Goal: Task Accomplishment & Management: Manage account settings

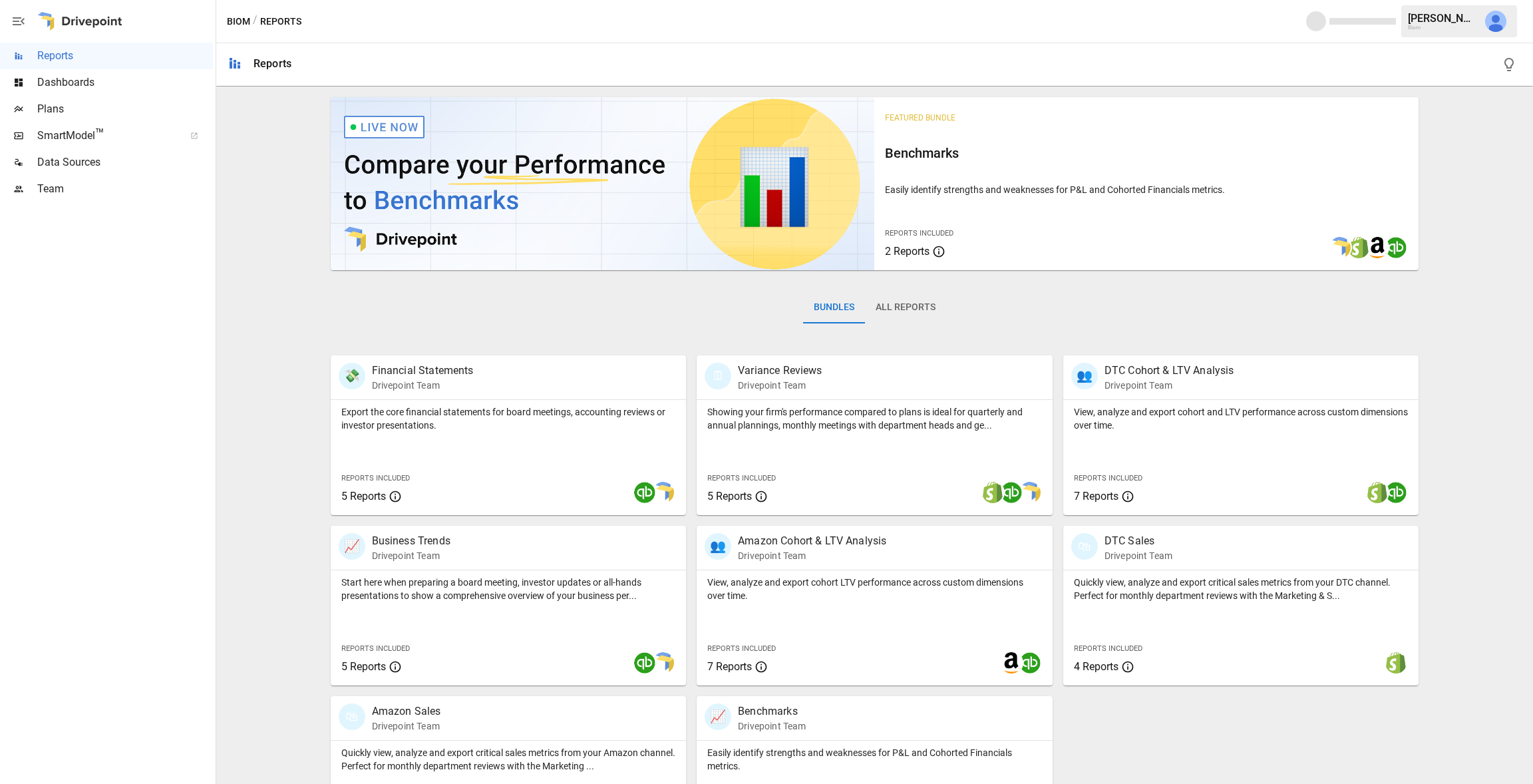
click at [65, 189] on span "Team" at bounding box center [125, 188] width 176 height 16
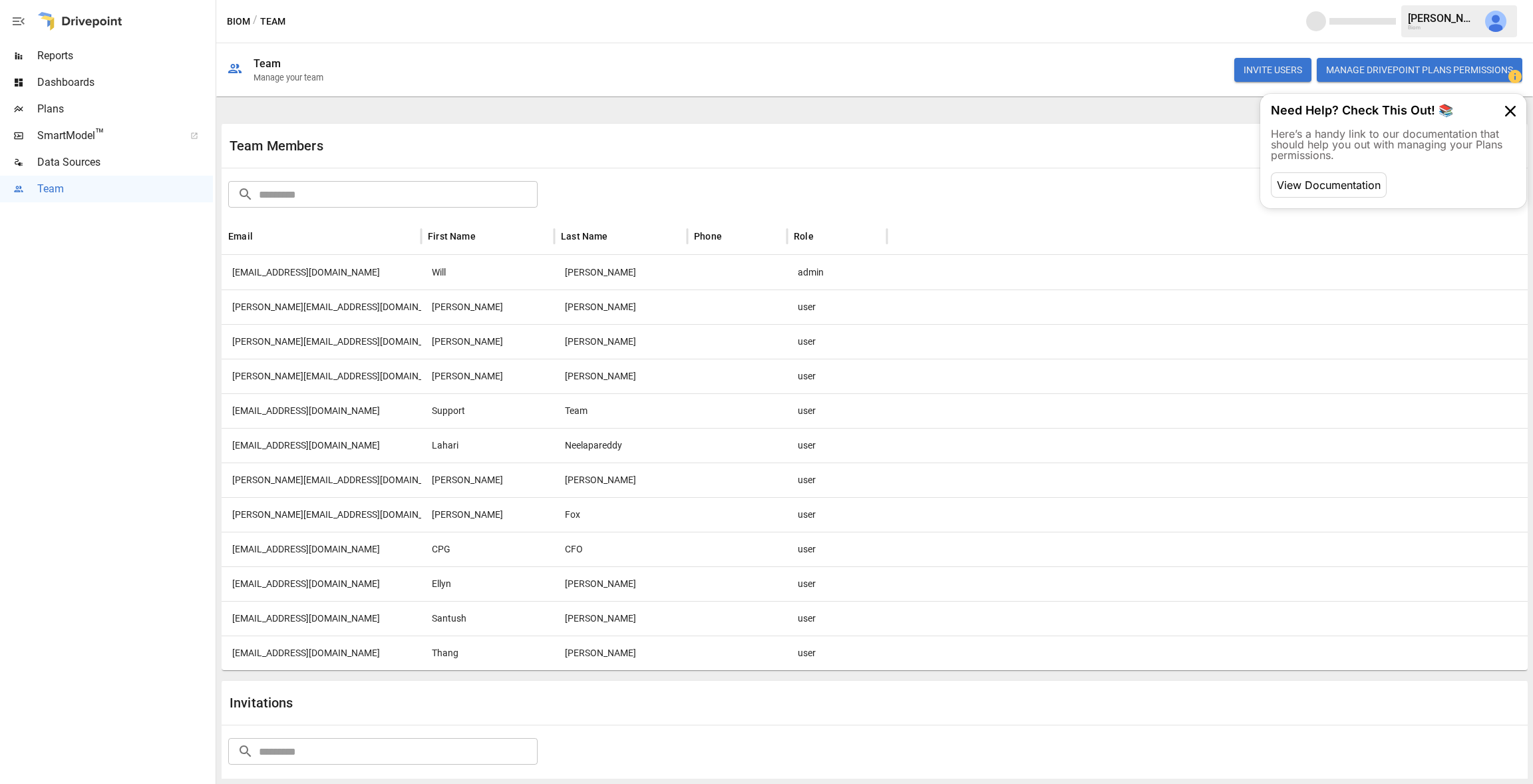
click at [292, 344] on div "[PERSON_NAME][EMAIL_ADDRESS][DOMAIN_NAME]" at bounding box center [321, 341] width 199 height 34
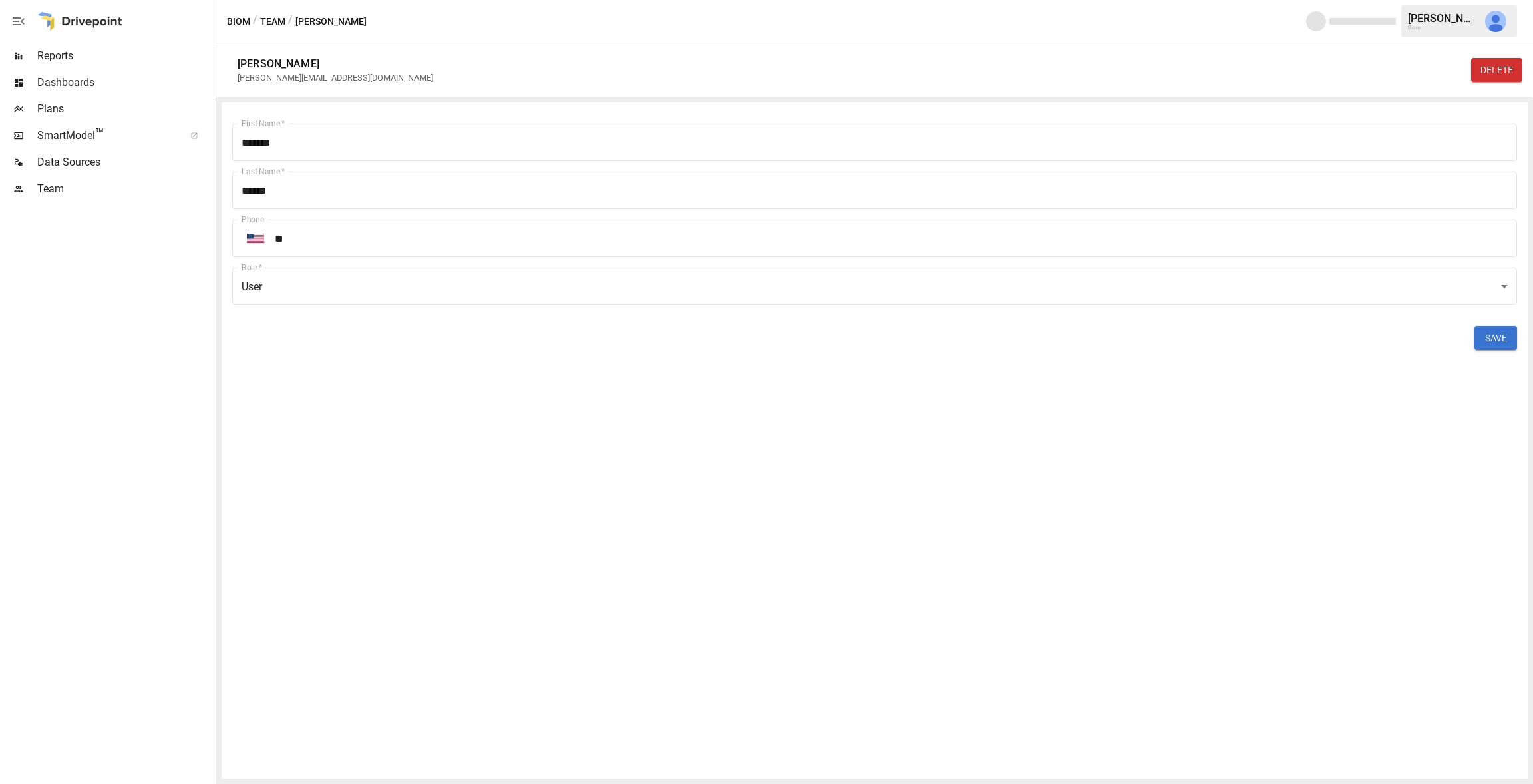
click at [1496, 71] on button "DELETE" at bounding box center [1496, 70] width 51 height 24
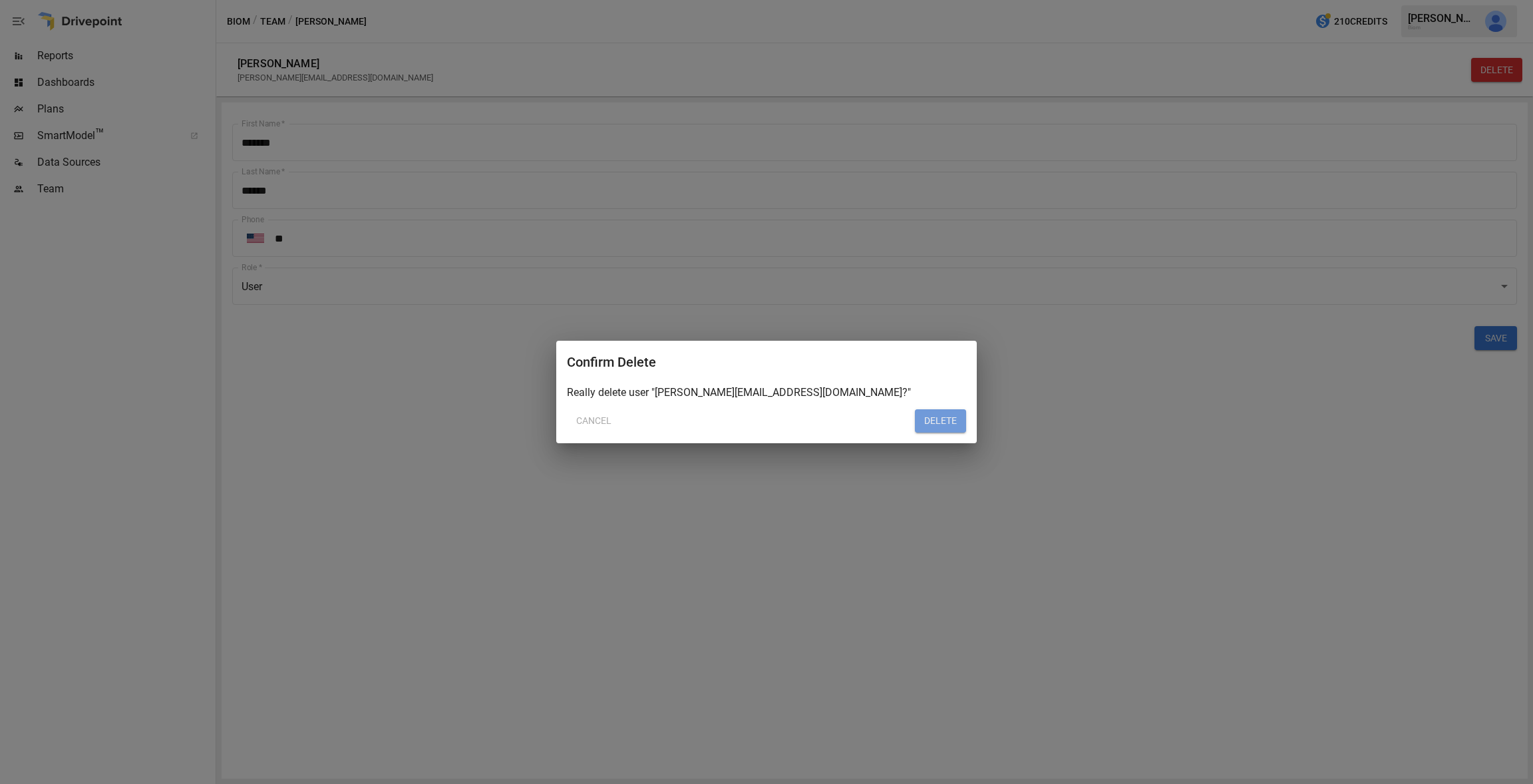
click at [942, 421] on button "DELETE" at bounding box center [940, 420] width 51 height 24
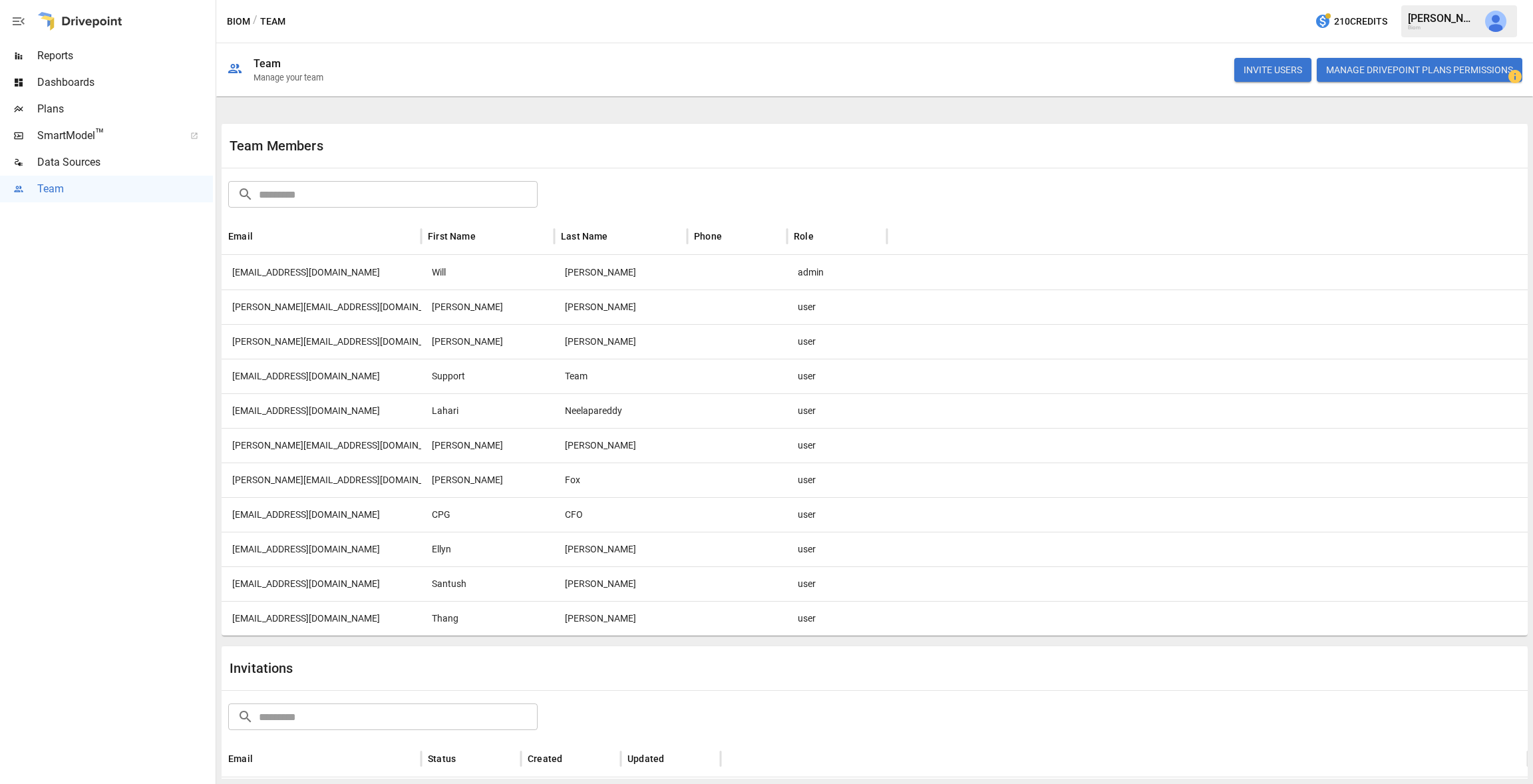
click at [353, 346] on div "[PERSON_NAME][EMAIL_ADDRESS][DOMAIN_NAME]" at bounding box center [321, 341] width 199 height 34
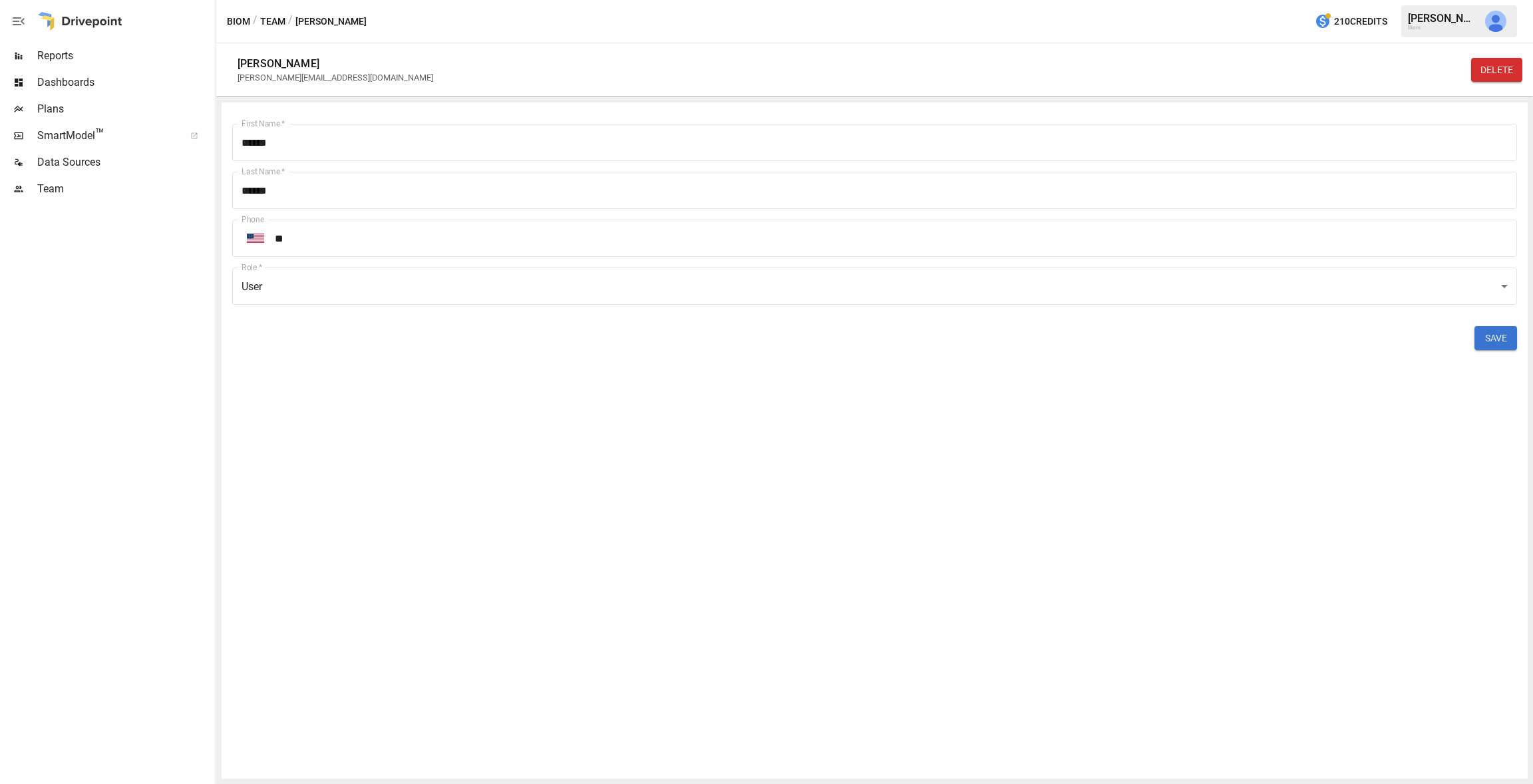
click at [1485, 75] on button "DELETE" at bounding box center [1496, 70] width 51 height 24
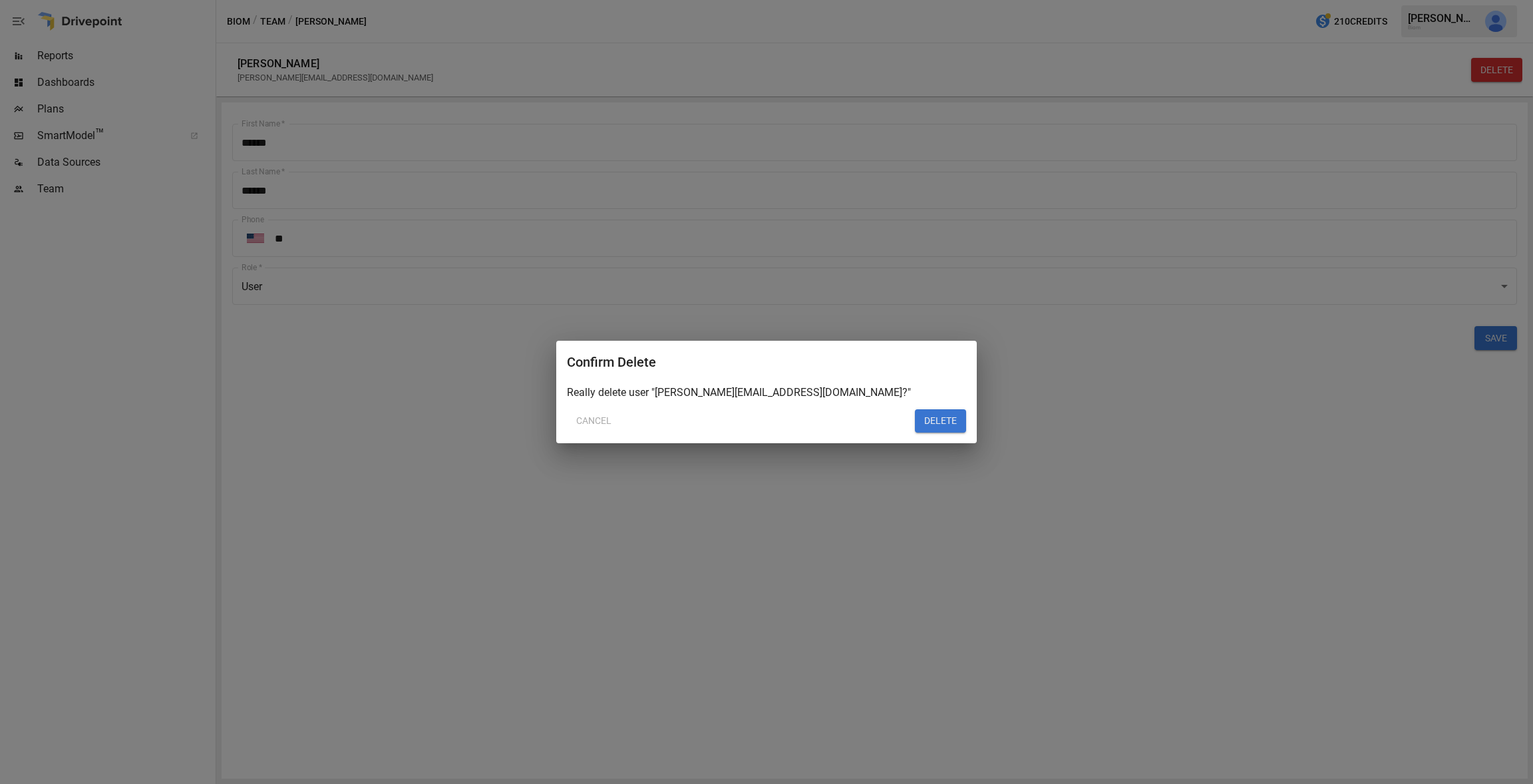
click at [937, 421] on button "DELETE" at bounding box center [940, 420] width 51 height 24
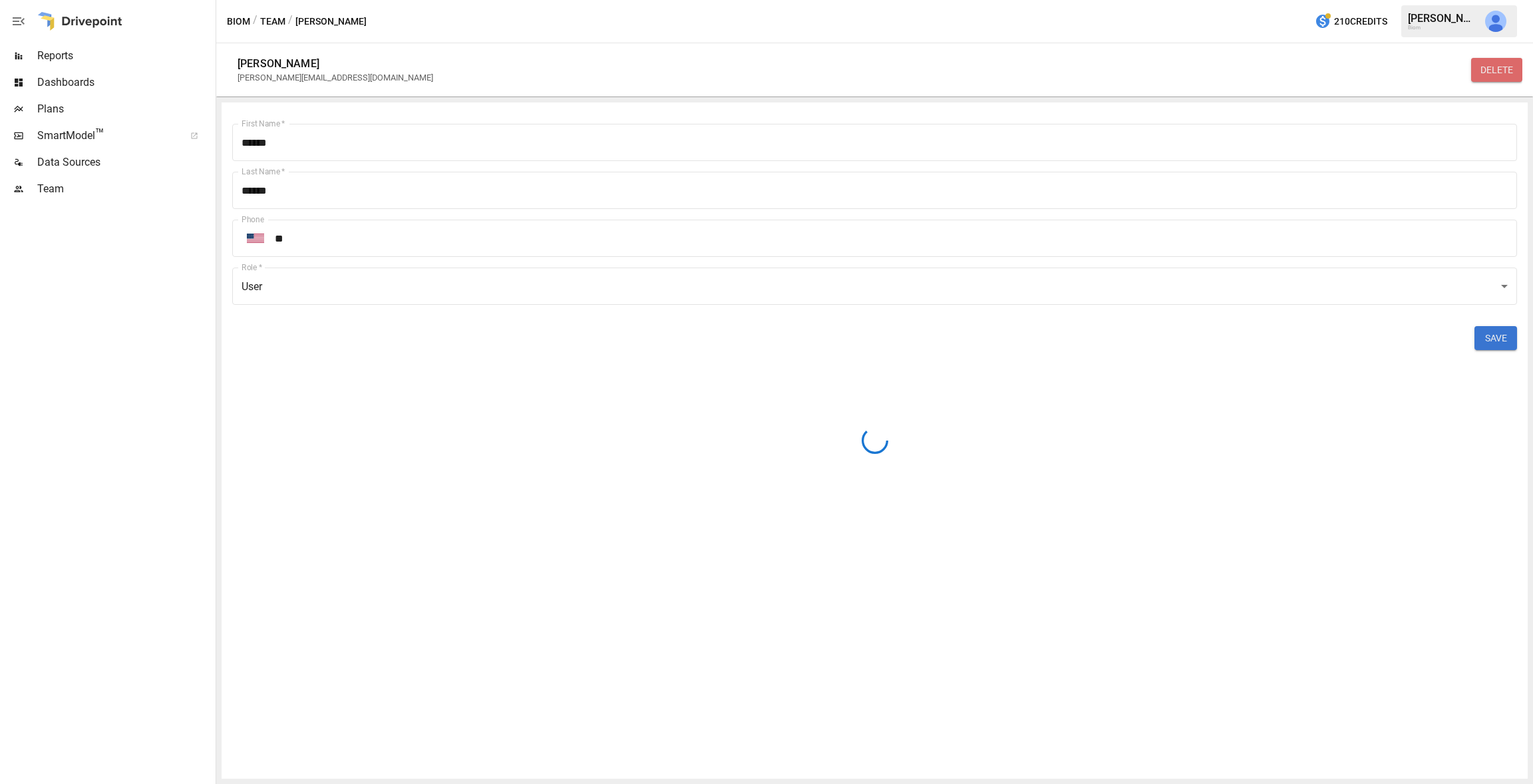
click at [1499, 72] on button "DELETE" at bounding box center [1496, 70] width 51 height 24
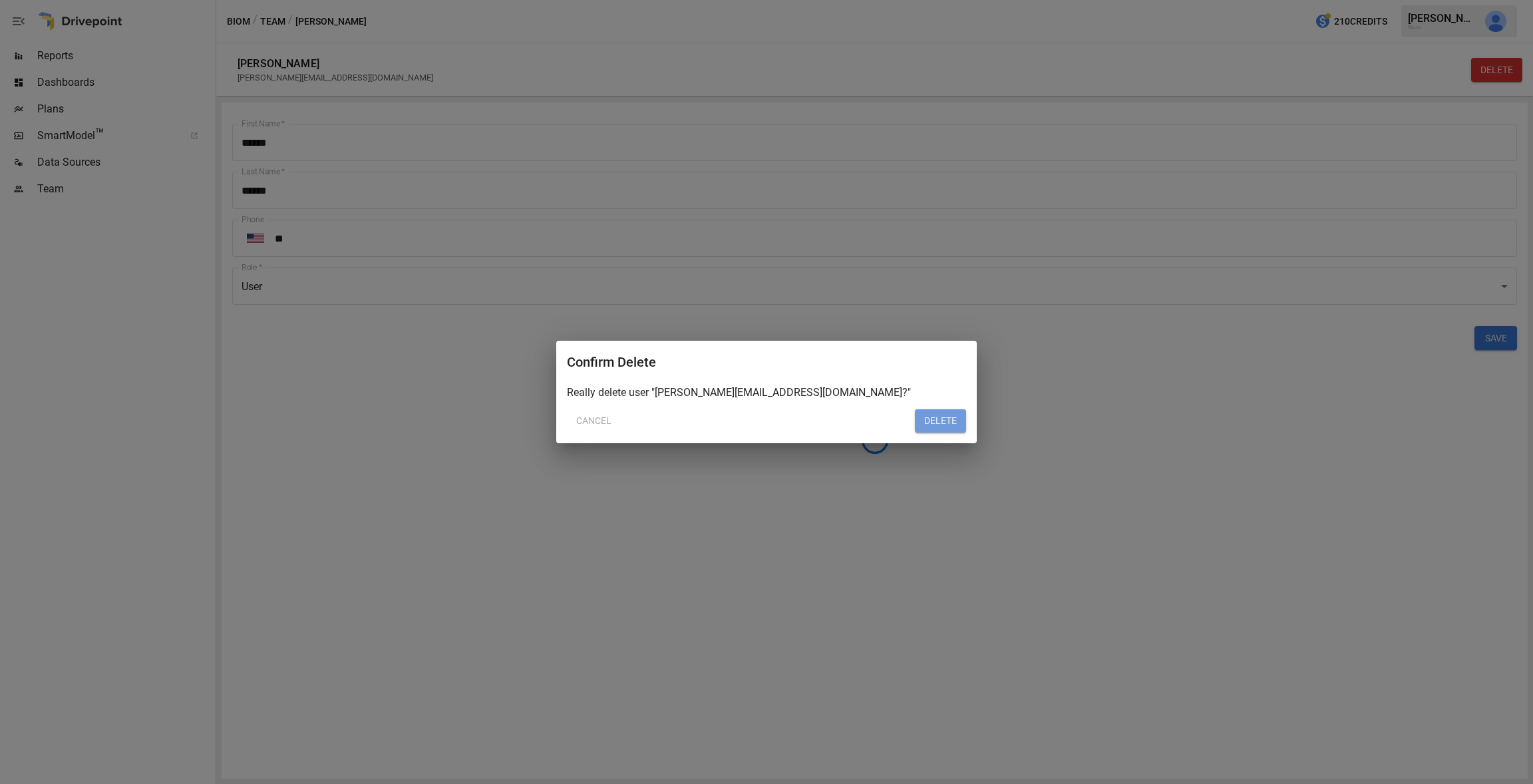
click at [951, 418] on button "DELETE" at bounding box center [940, 420] width 51 height 24
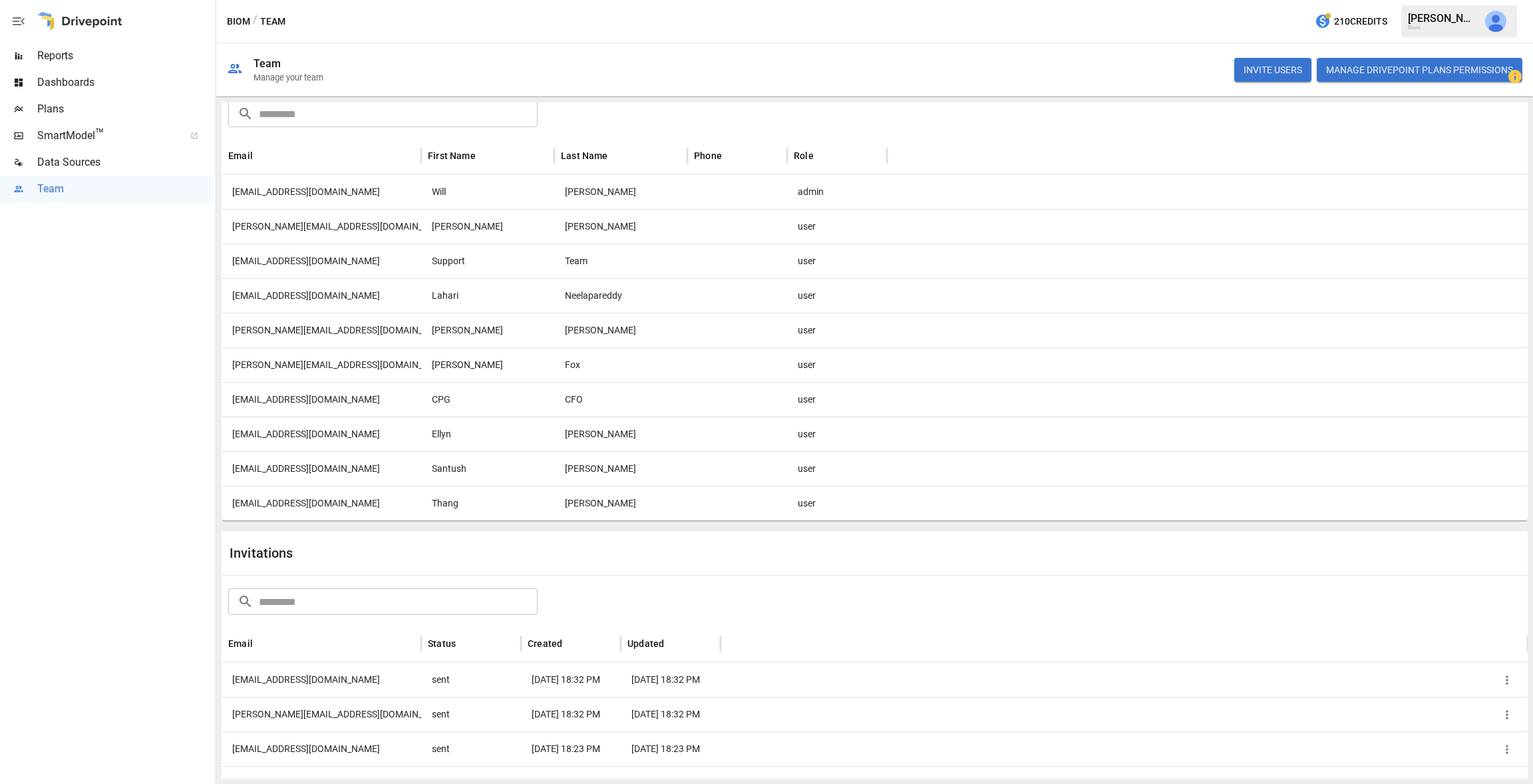
scroll to position [123, 0]
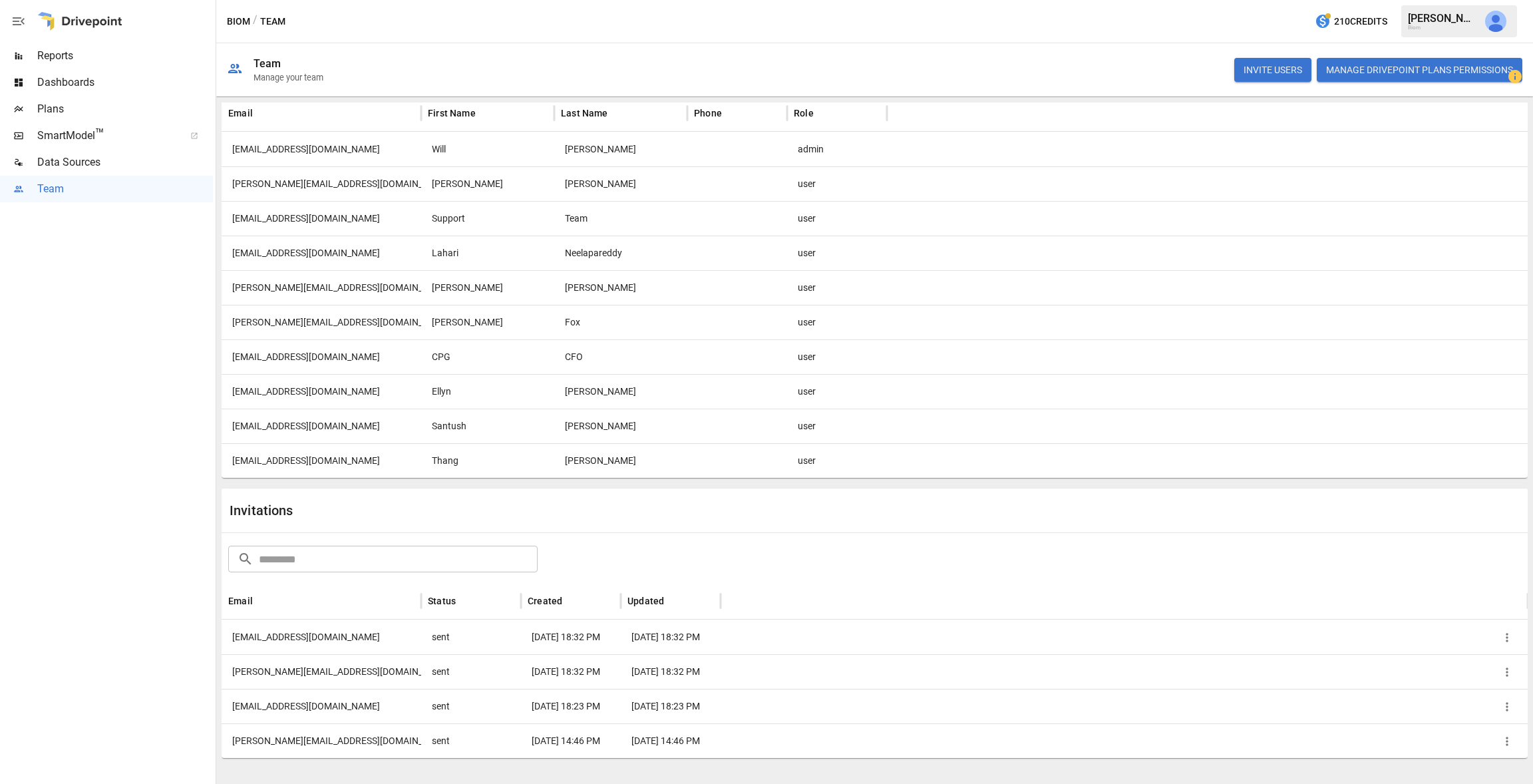
click at [498, 285] on div "[PERSON_NAME]" at bounding box center [488, 286] width 133 height 34
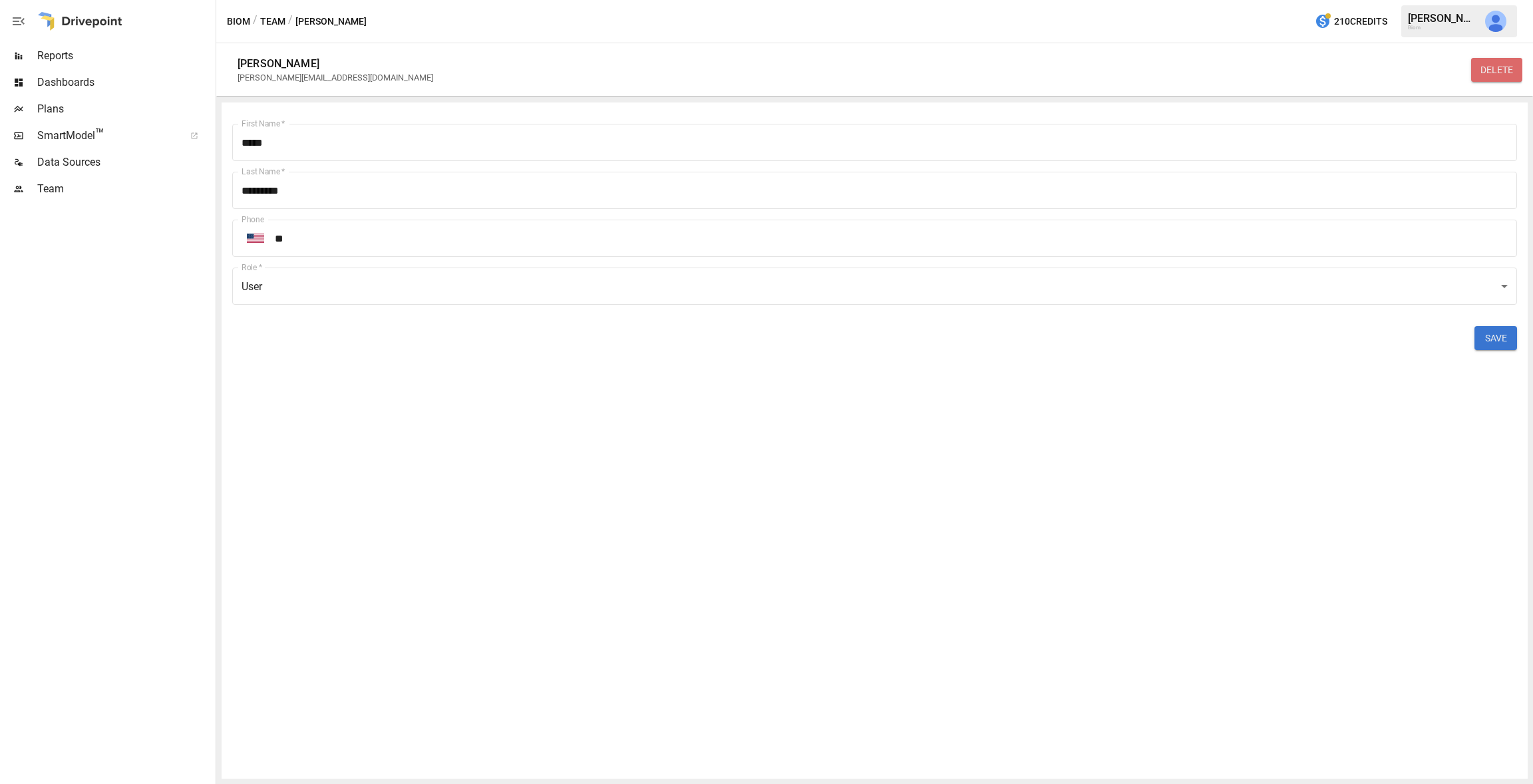
click at [1491, 59] on button "DELETE" at bounding box center [1496, 70] width 51 height 24
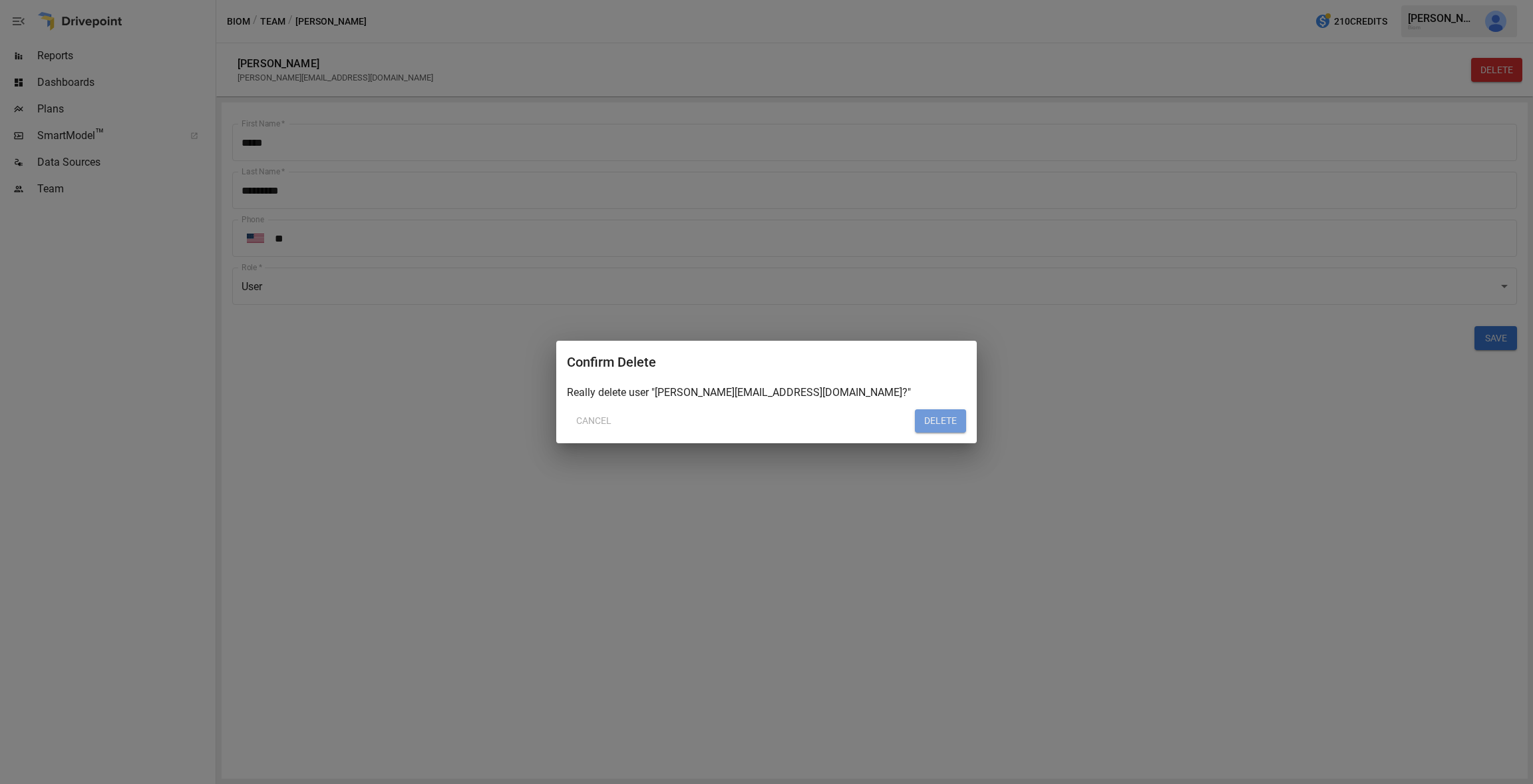
click at [941, 414] on button "DELETE" at bounding box center [940, 420] width 51 height 24
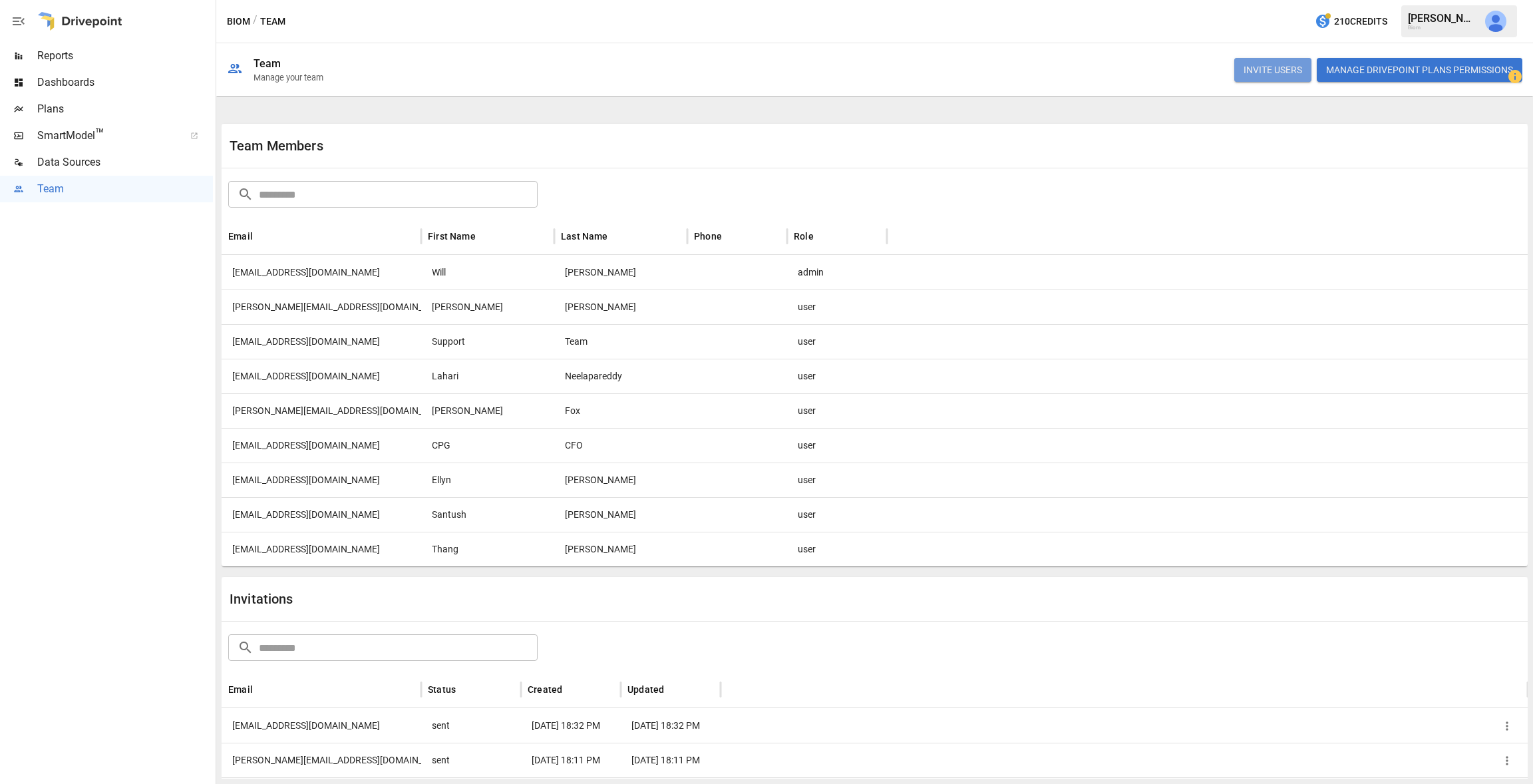
click at [1280, 74] on button "INVITE USERS" at bounding box center [1272, 70] width 77 height 24
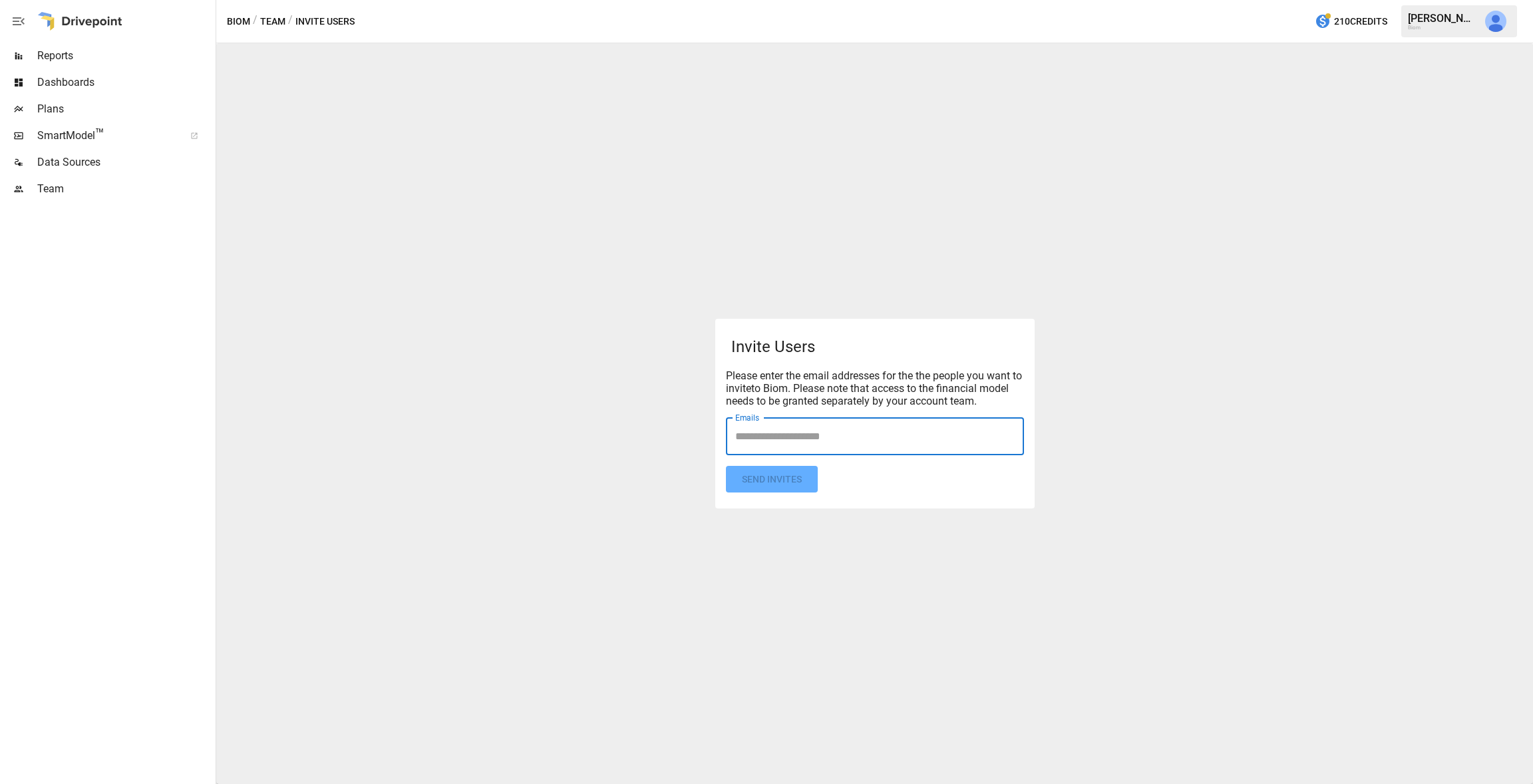
click at [769, 436] on input "Emails" at bounding box center [875, 436] width 286 height 25
type input "**********"
click at [788, 487] on form "Invite Users Please enter the email addresses for the the people you want to in…" at bounding box center [875, 413] width 298 height 158
click at [782, 481] on button "Send Invites" at bounding box center [772, 479] width 92 height 28
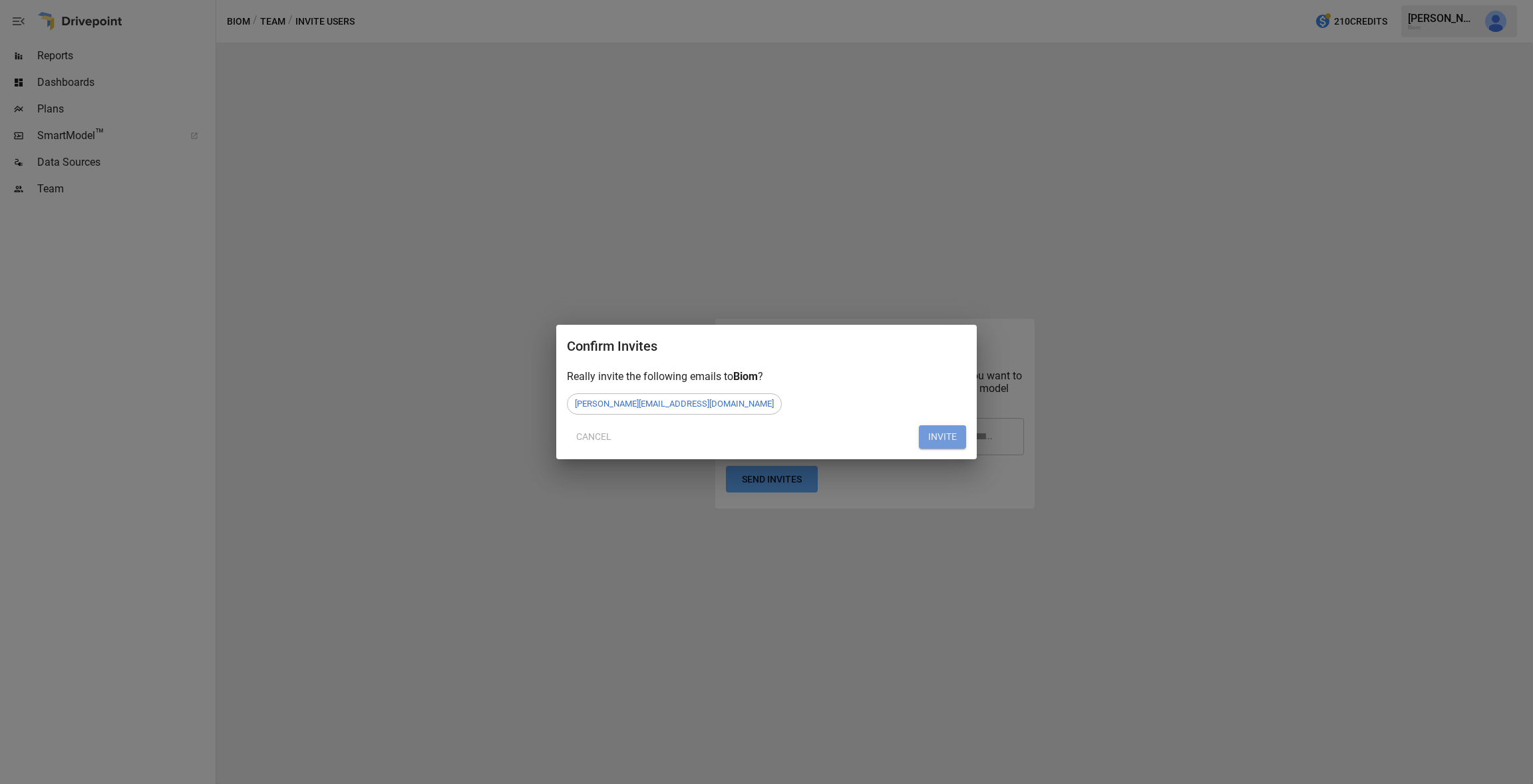
click at [937, 433] on button "INVITE" at bounding box center [942, 436] width 47 height 24
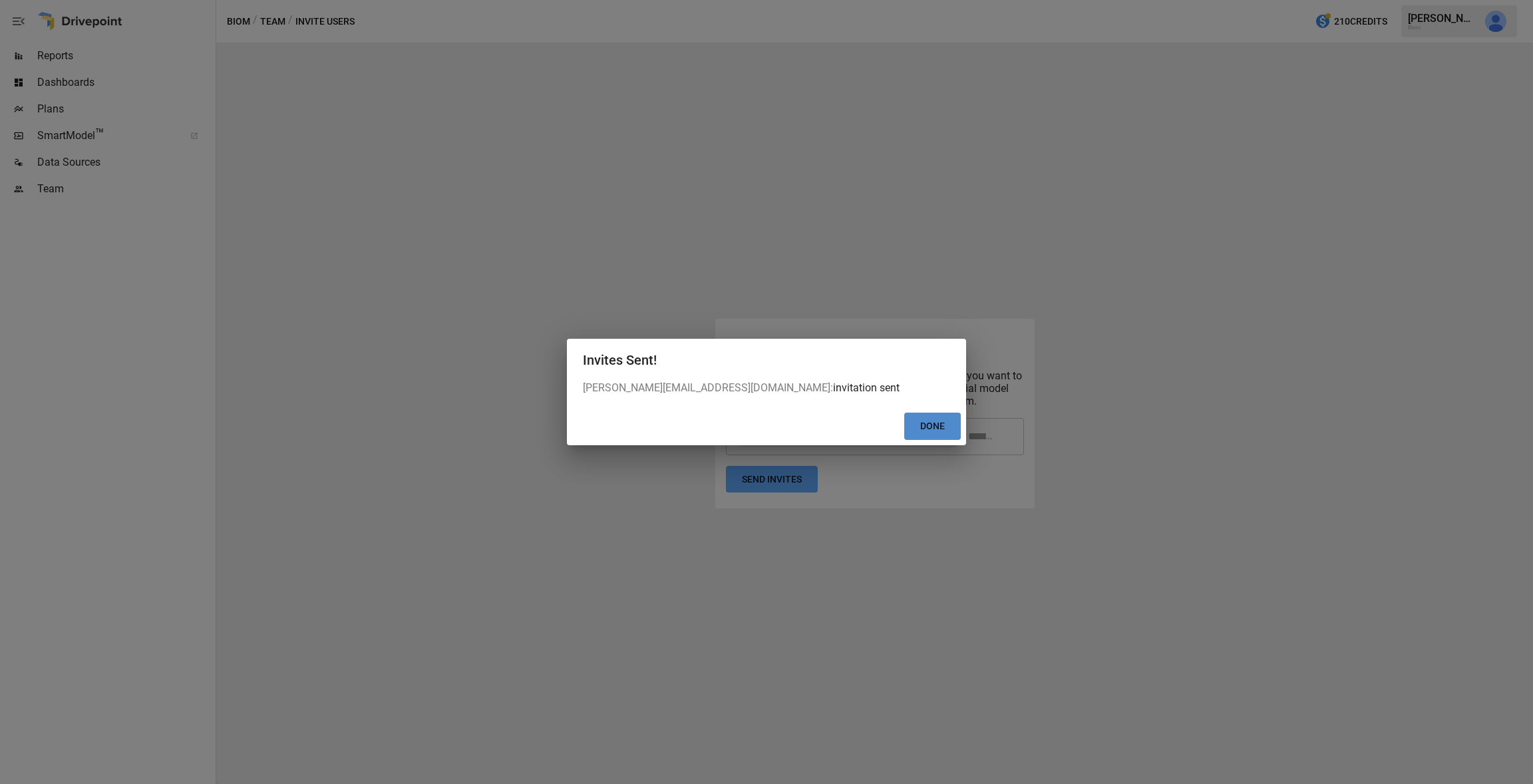
click at [906, 428] on button "Done" at bounding box center [932, 426] width 57 height 28
